Goal: Task Accomplishment & Management: Manage account settings

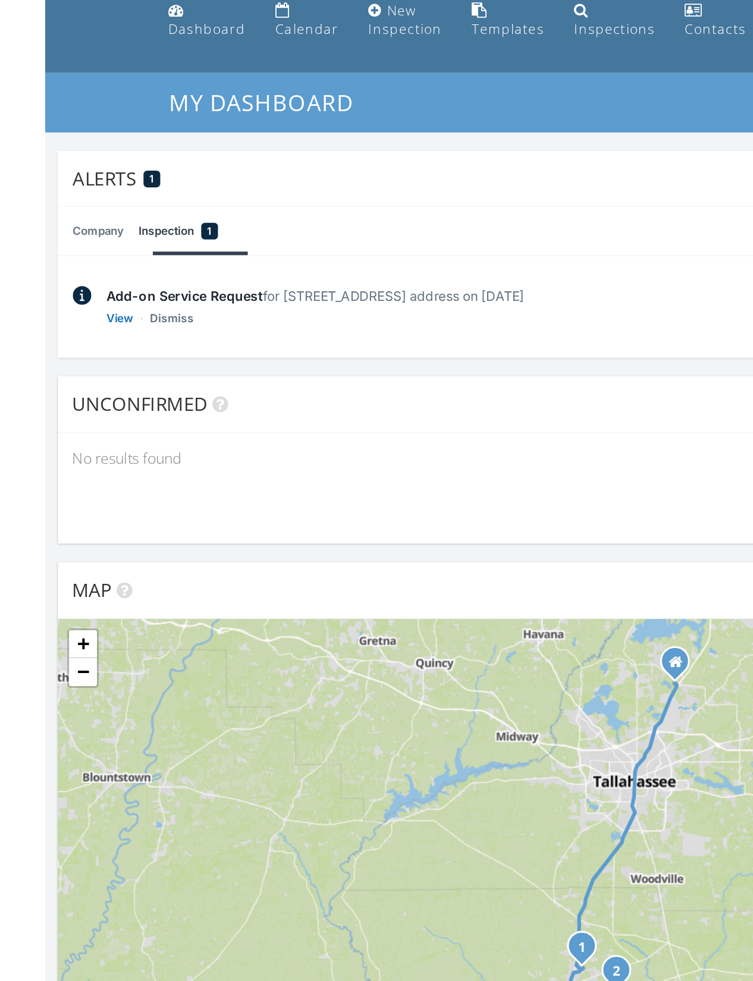
scroll to position [1, 0]
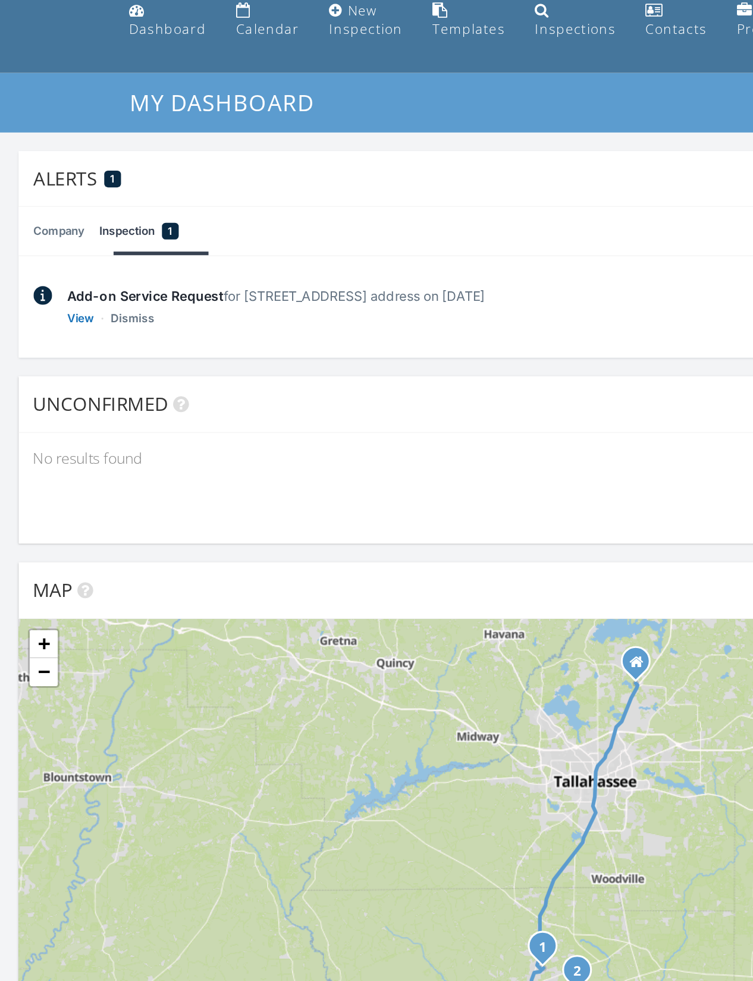
click at [52, 244] on link "View" at bounding box center [51, 250] width 17 height 12
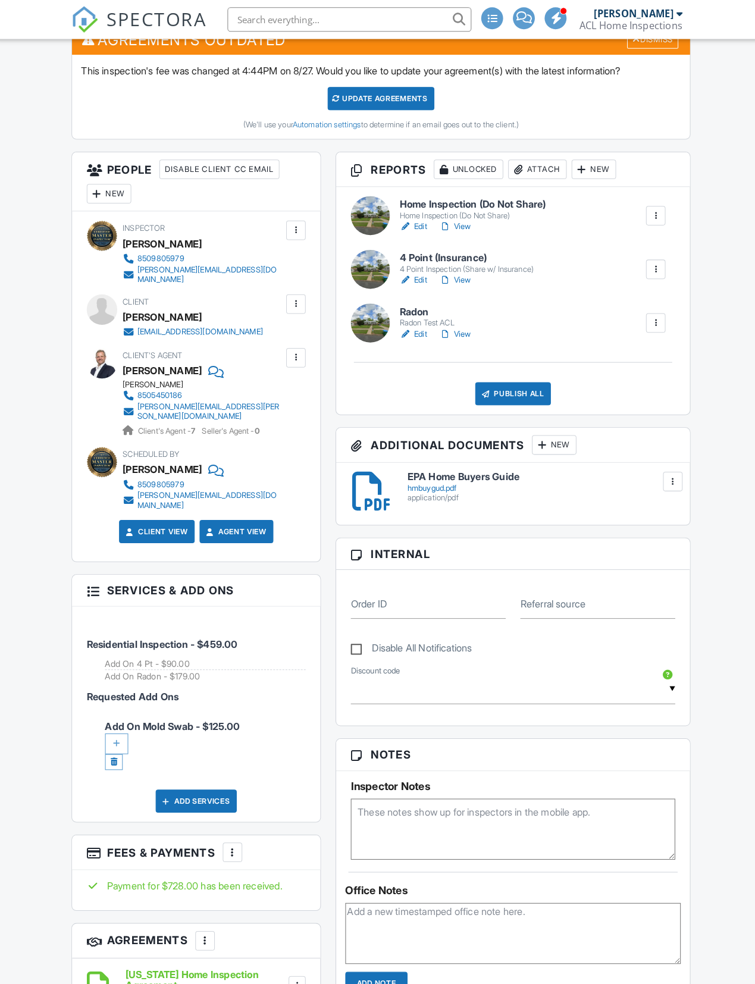
scroll to position [371, 0]
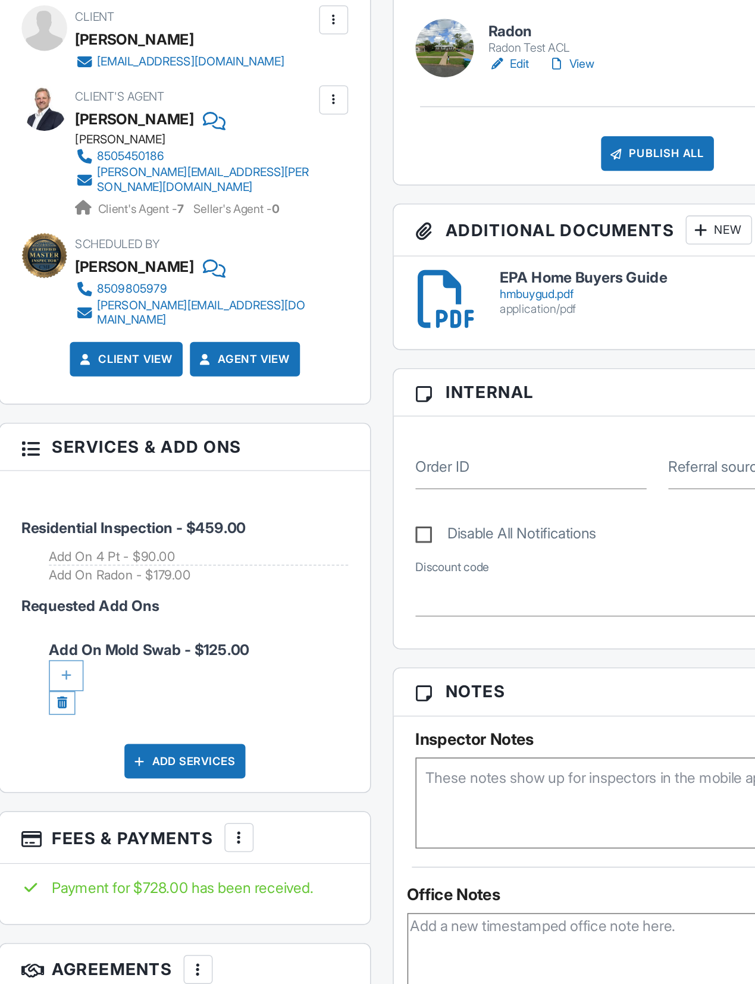
click at [108, 694] on div at bounding box center [119, 704] width 23 height 20
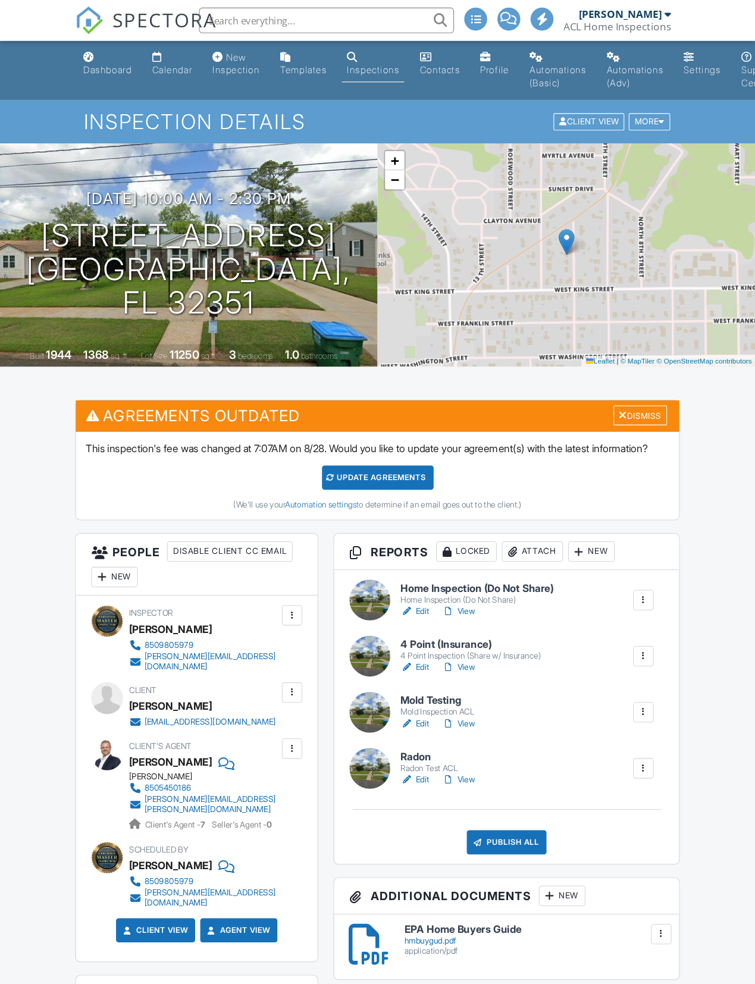
scroll to position [7, 0]
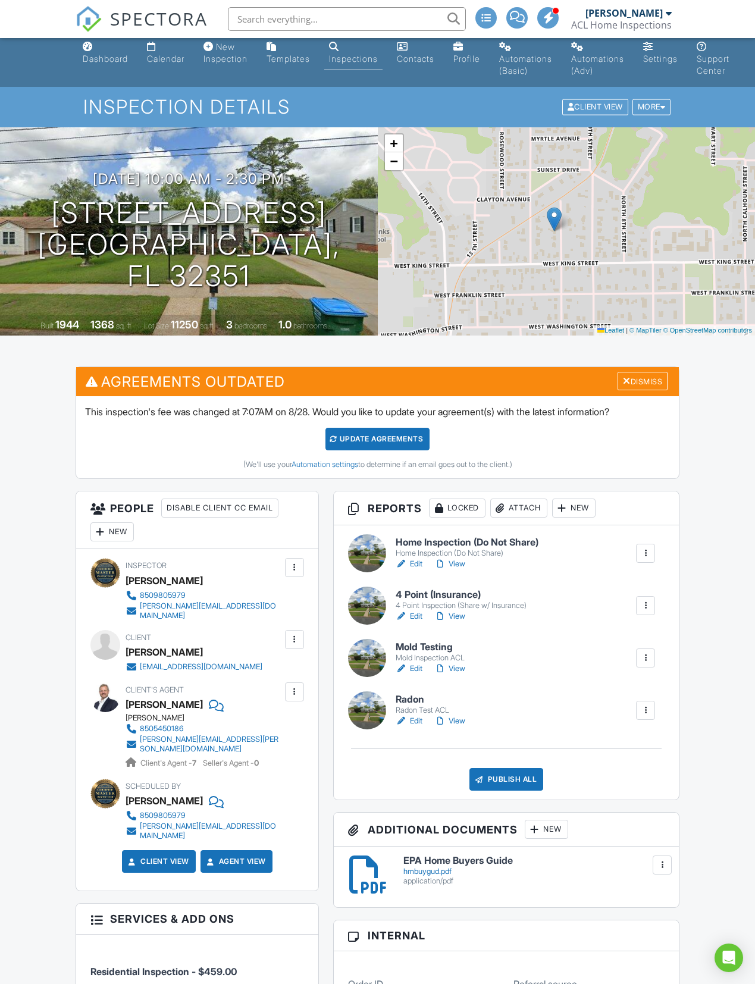
click at [403, 450] on div "Update Agreements" at bounding box center [377, 439] width 104 height 23
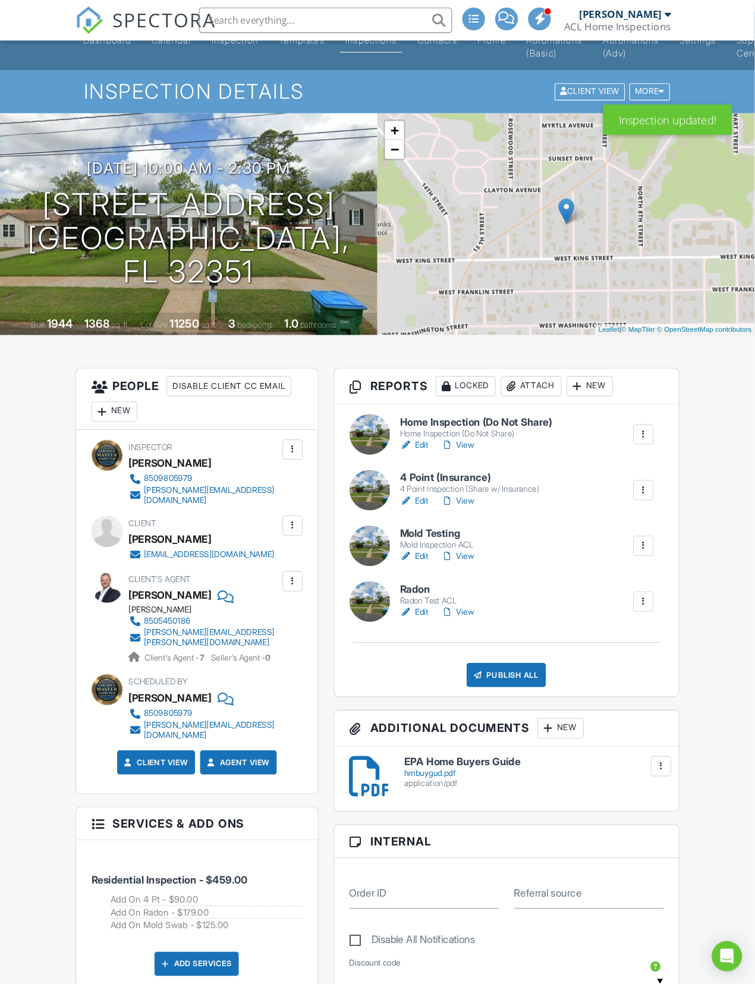
scroll to position [33, 0]
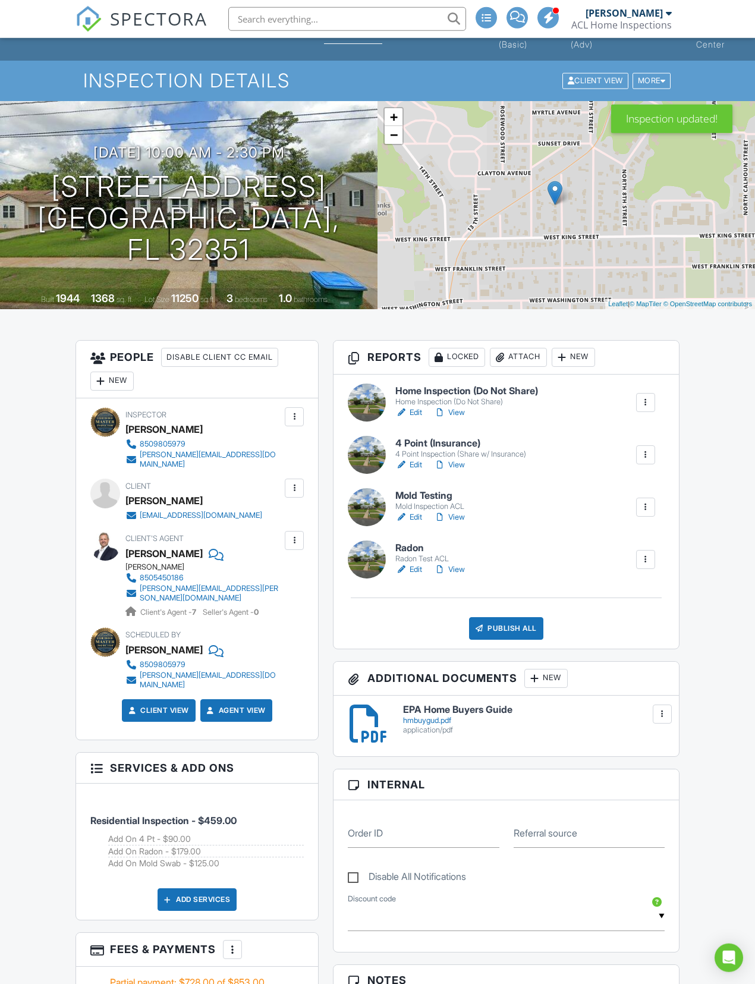
click at [89, 23] on img at bounding box center [89, 19] width 26 height 26
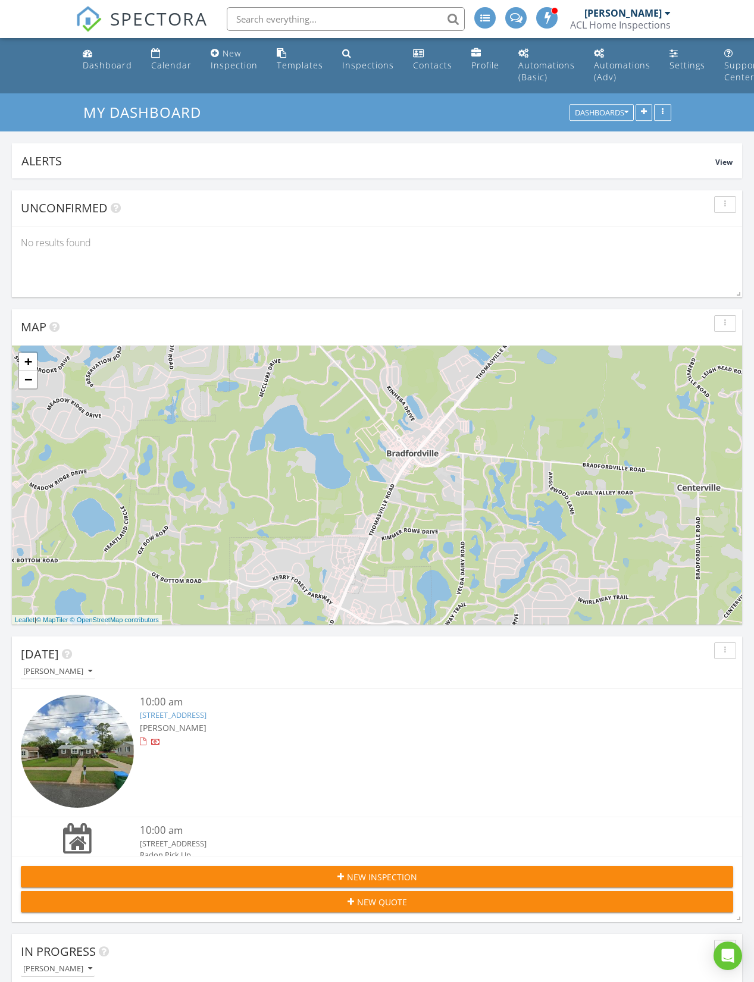
scroll to position [256, 730]
